Goal: Information Seeking & Learning: Check status

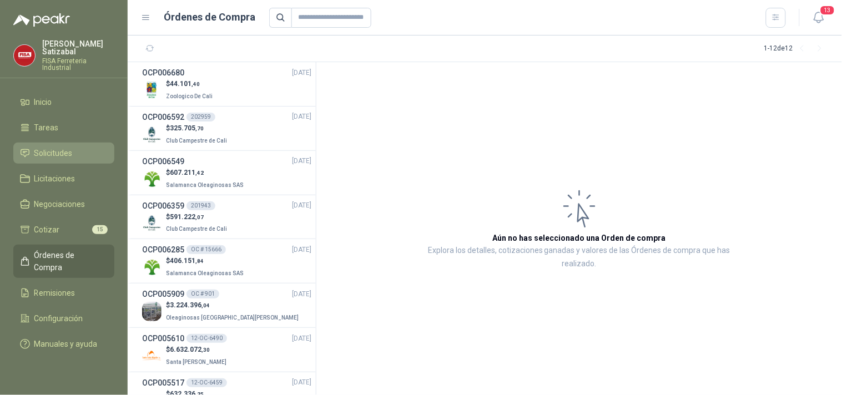
click at [65, 147] on span "Solicitudes" at bounding box center [53, 153] width 38 height 12
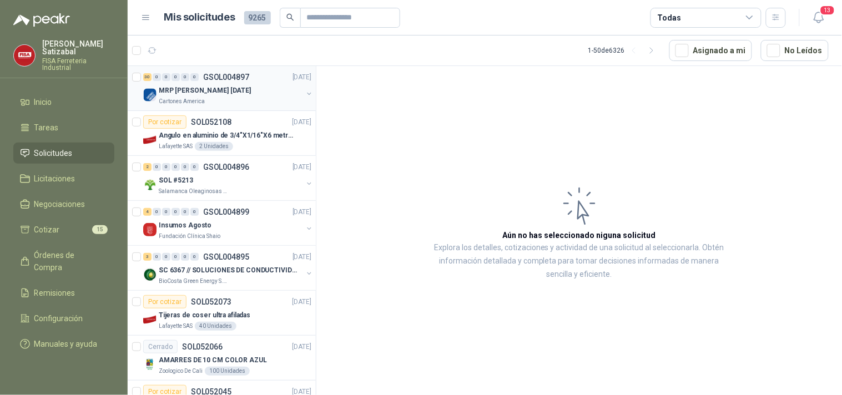
click at [220, 90] on p "MRP MOLINO 12.08.2025" at bounding box center [205, 90] width 92 height 11
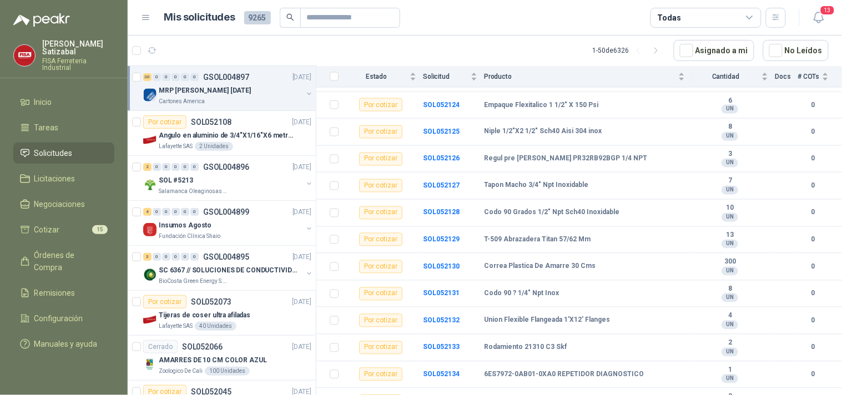
scroll to position [631, 0]
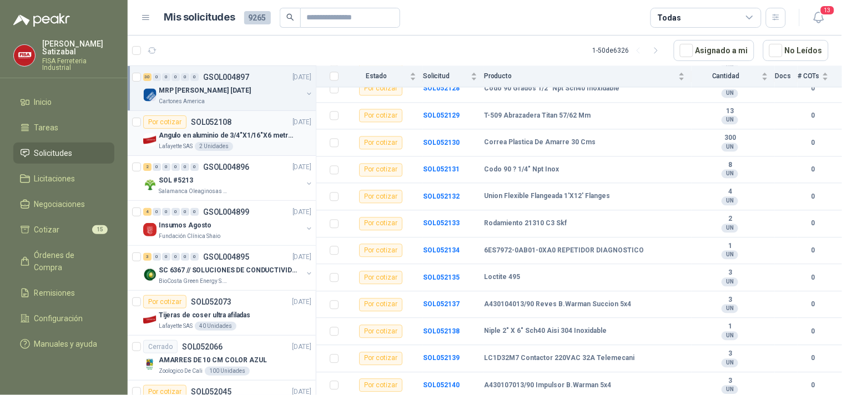
click at [250, 129] on div "Angulo en aluminio de 3/4"X1/16"X6 metros color Anolok" at bounding box center [235, 135] width 153 height 13
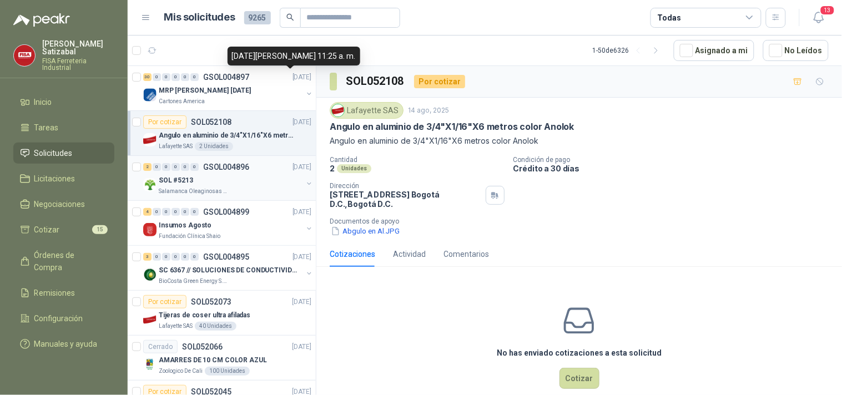
click at [234, 170] on p "GSOL004896" at bounding box center [226, 167] width 46 height 8
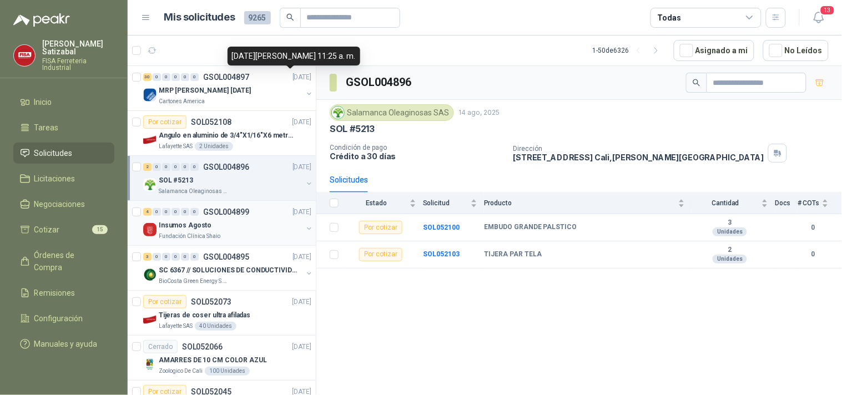
click at [221, 214] on p "GSOL004899" at bounding box center [226, 212] width 46 height 8
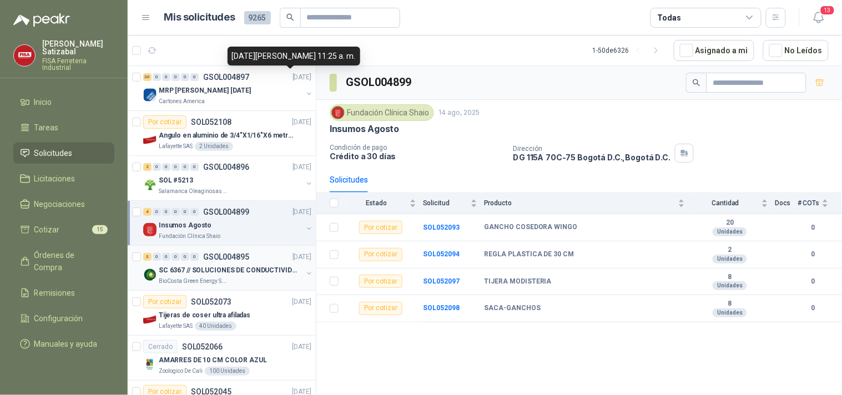
click at [206, 264] on div "SC 6367 // SOLUCIONES DE CONDUCTIVIDAD" at bounding box center [231, 270] width 144 height 13
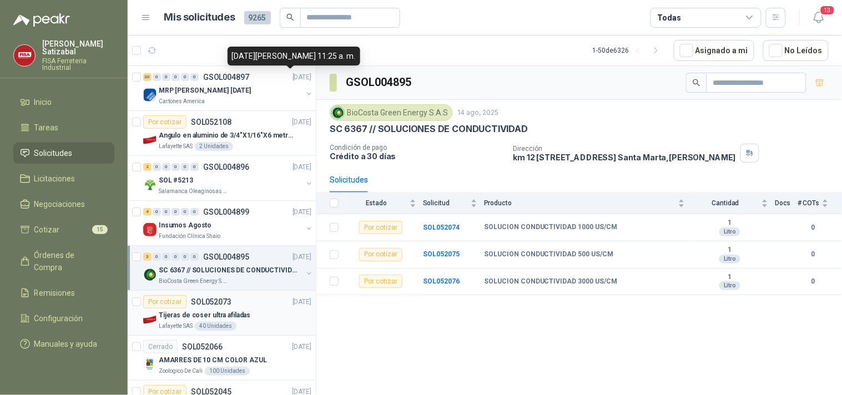
click at [224, 311] on p "Tijeras de coser ultra afiladas" at bounding box center [205, 315] width 92 height 11
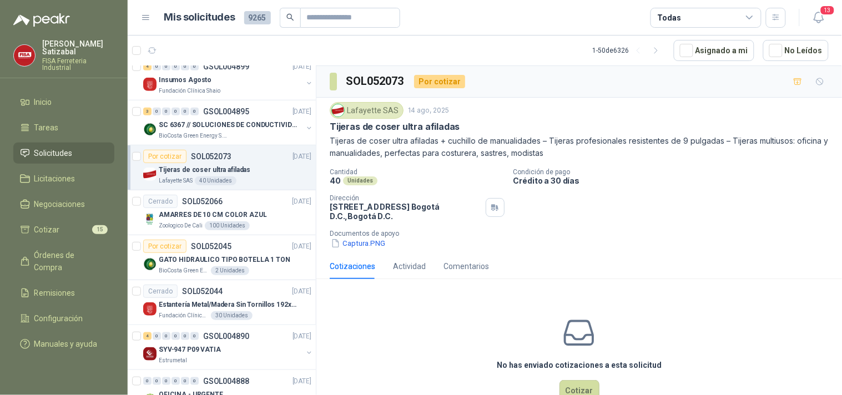
scroll to position [150, 0]
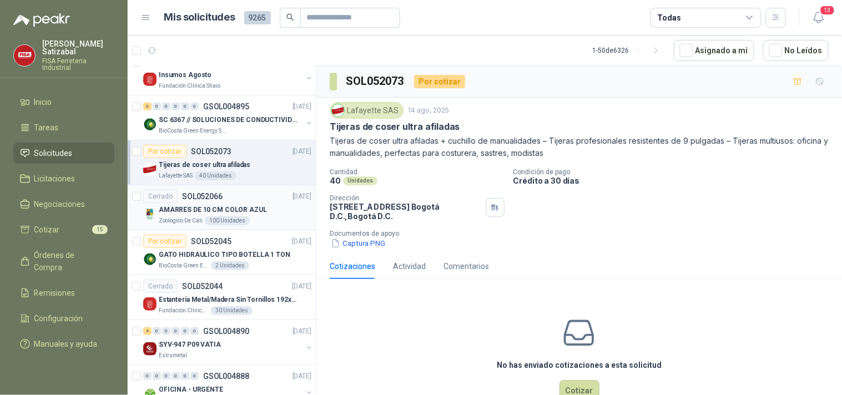
click at [229, 193] on div "Cerrado SOL052066 13/08/25" at bounding box center [227, 196] width 168 height 13
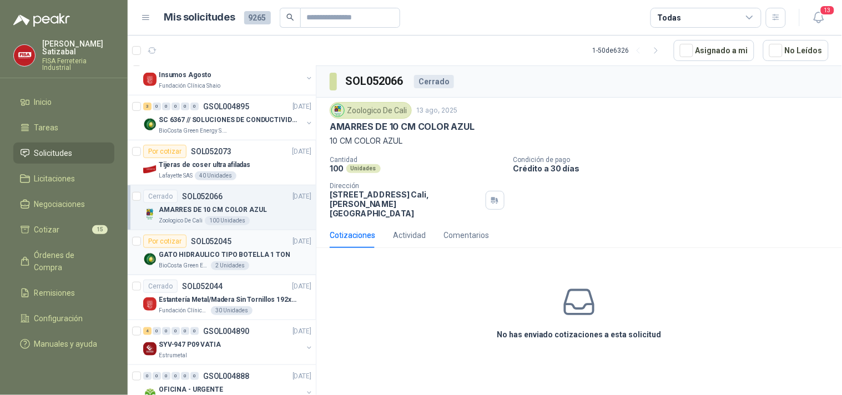
click at [225, 241] on p "SOL052045" at bounding box center [211, 242] width 41 height 8
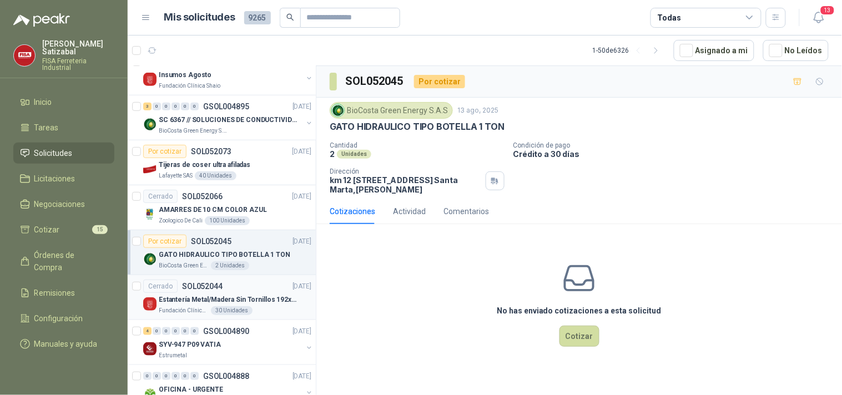
click at [231, 290] on div "Cerrado SOL052044 13/08/25" at bounding box center [227, 286] width 168 height 13
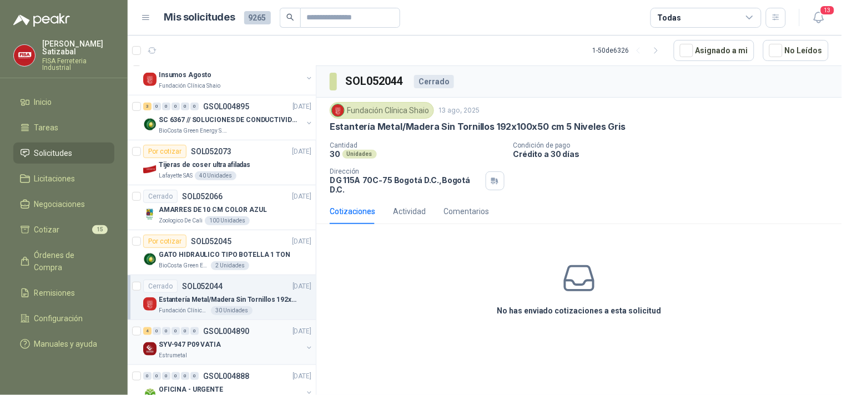
click at [226, 336] on div "4 0 0 0 0 0 GSOL004890 13/08/25" at bounding box center [228, 331] width 170 height 13
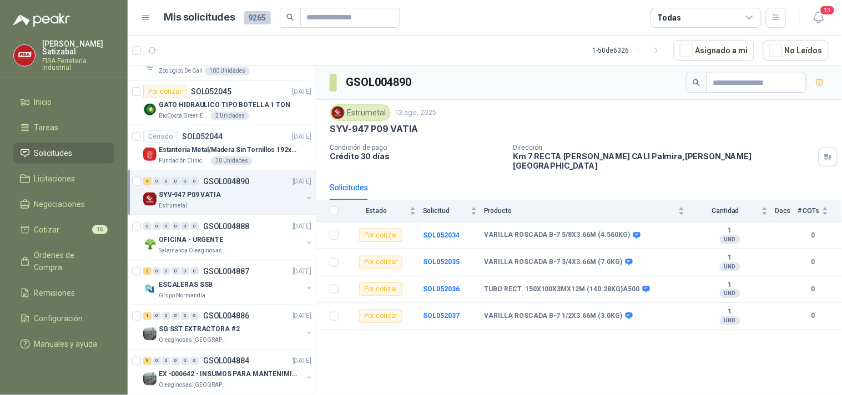
scroll to position [304, 0]
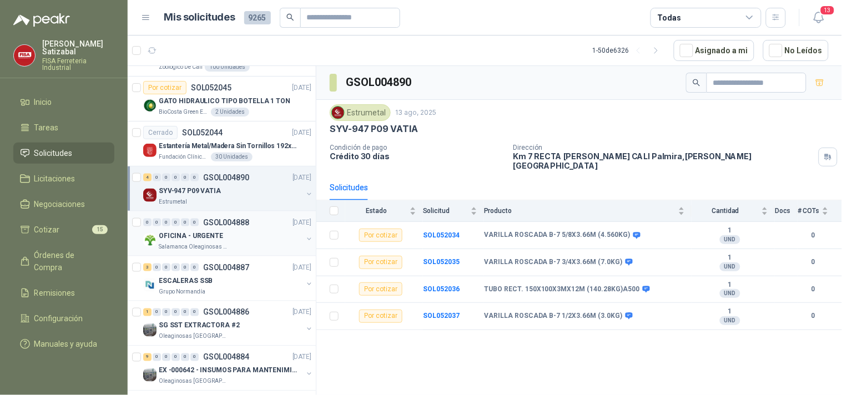
click at [236, 229] on div "OFICINA - URGENTE" at bounding box center [231, 235] width 144 height 13
